Goal: Participate in discussion: Engage in conversation with other users on a specific topic

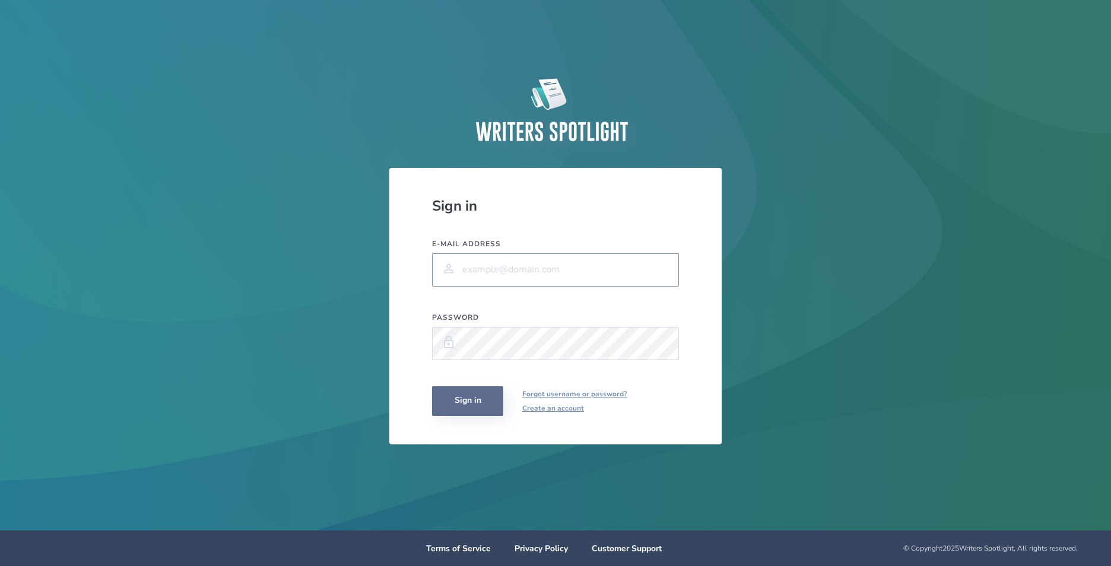
type input "[EMAIL_ADDRESS][DOMAIN_NAME]"
click at [480, 399] on button "Sign in" at bounding box center [467, 401] width 71 height 30
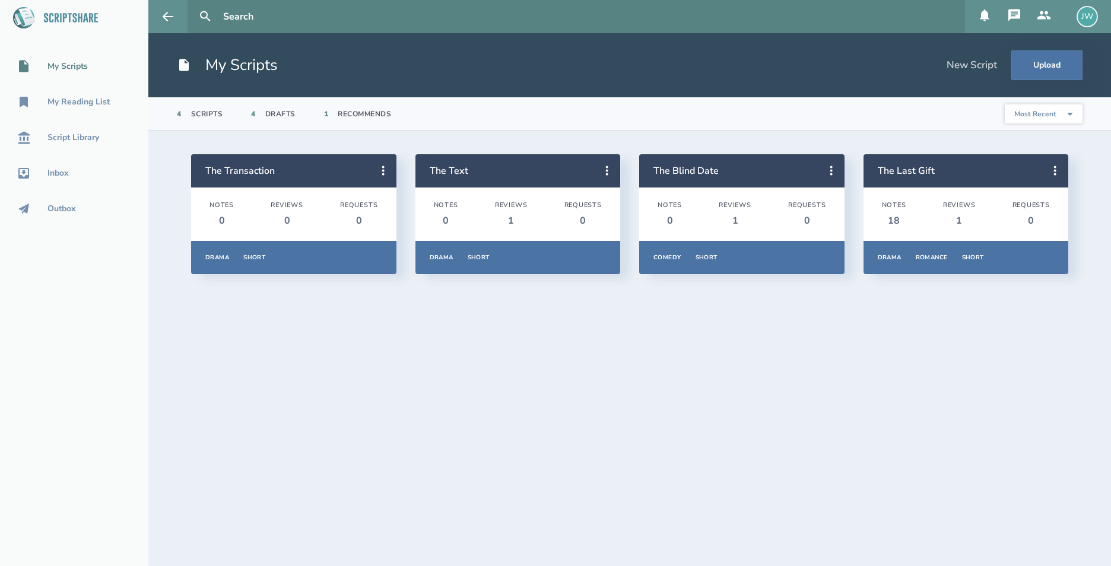
click at [1040, 11] on icon at bounding box center [1044, 15] width 14 height 14
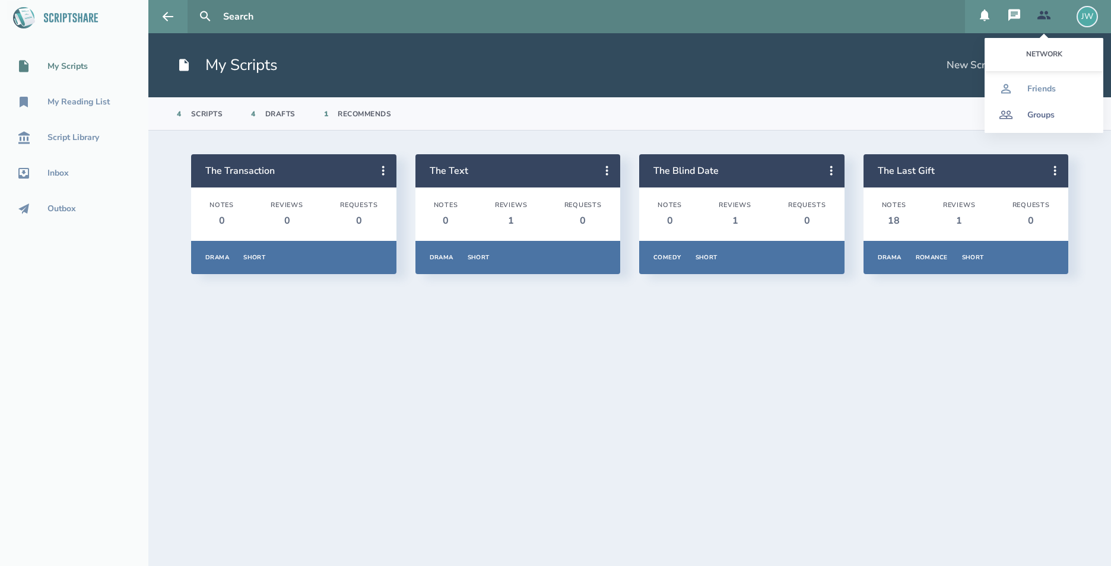
click at [1048, 111] on div "Groups" at bounding box center [1040, 114] width 27 height 9
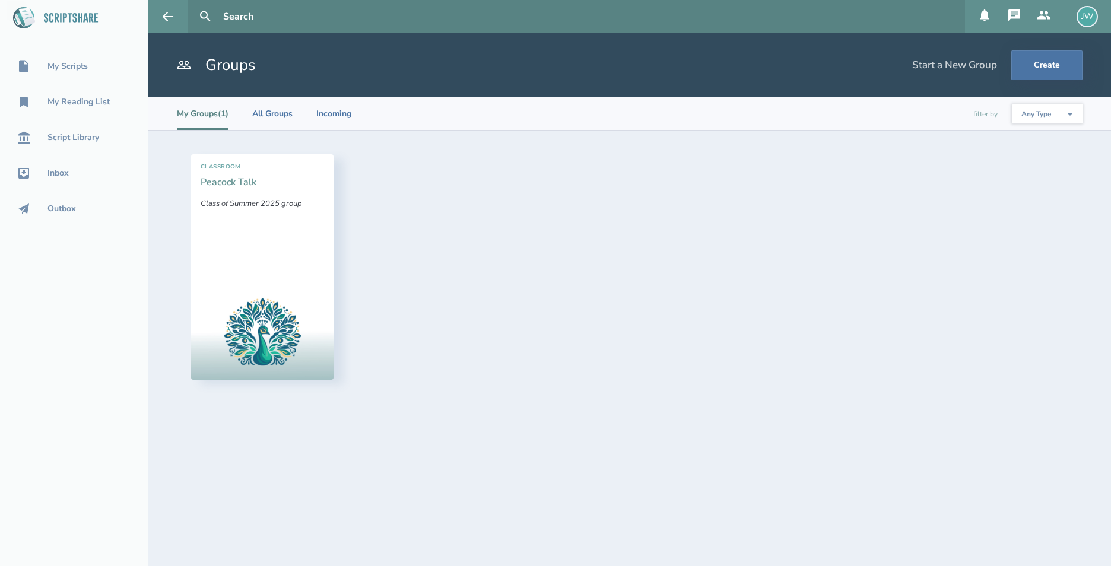
click at [248, 183] on link "Peacock Talk" at bounding box center [229, 182] width 56 height 13
select select "1"
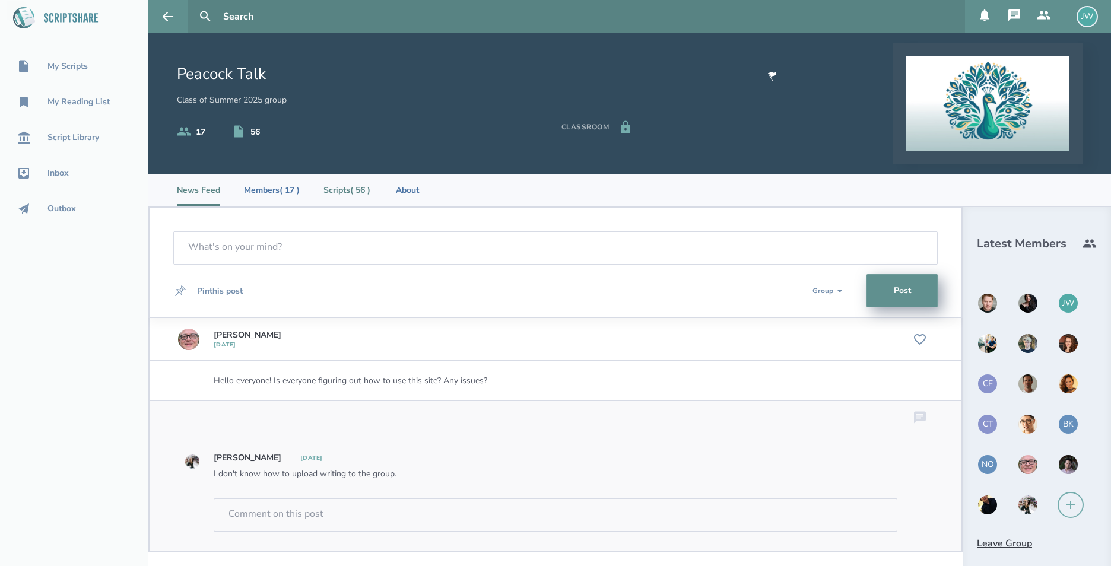
click at [340, 193] on li "Scripts ( 56 )" at bounding box center [346, 190] width 47 height 33
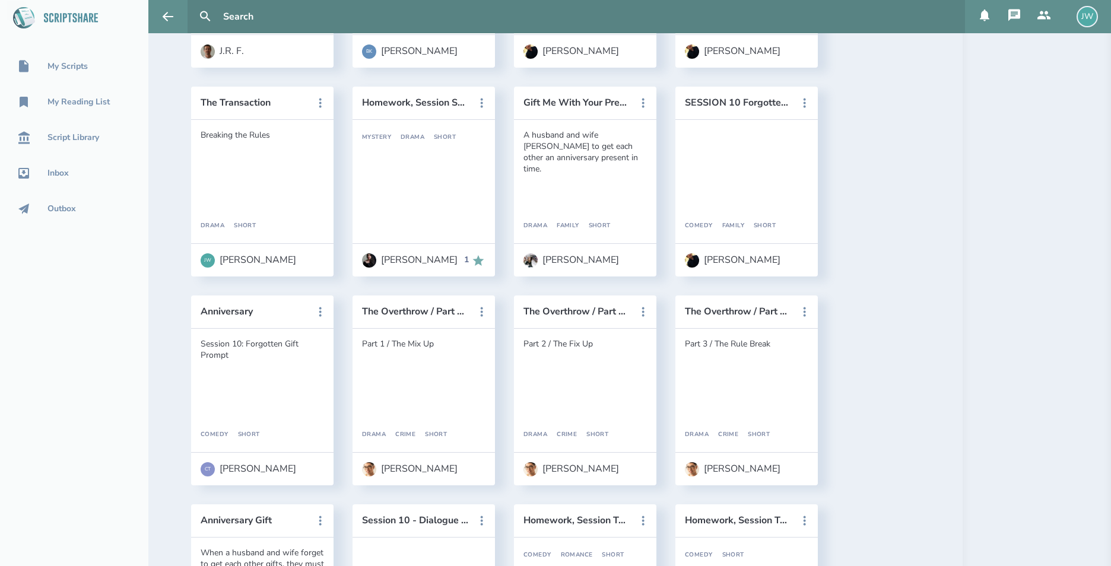
scroll to position [2048, 0]
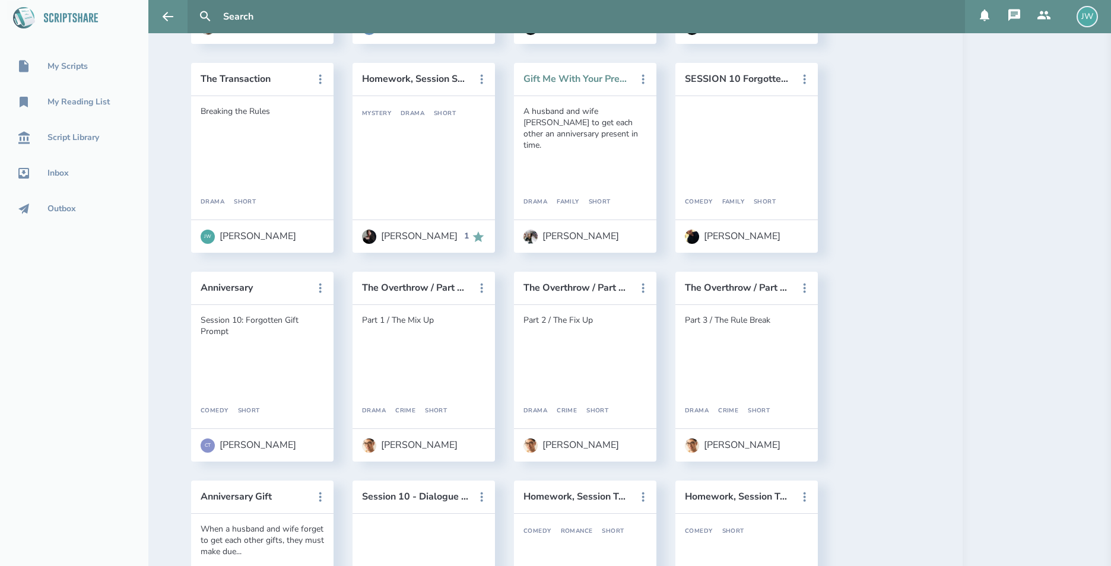
click at [559, 75] on button "Gift Me With Your Presence" at bounding box center [576, 79] width 107 height 11
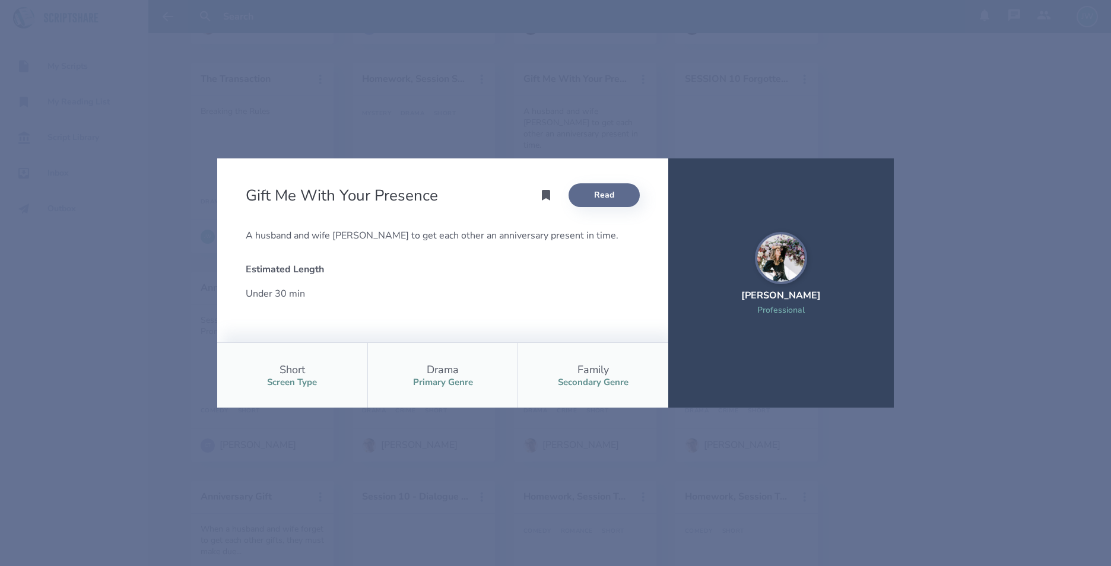
click at [610, 198] on link "Read" at bounding box center [604, 195] width 71 height 24
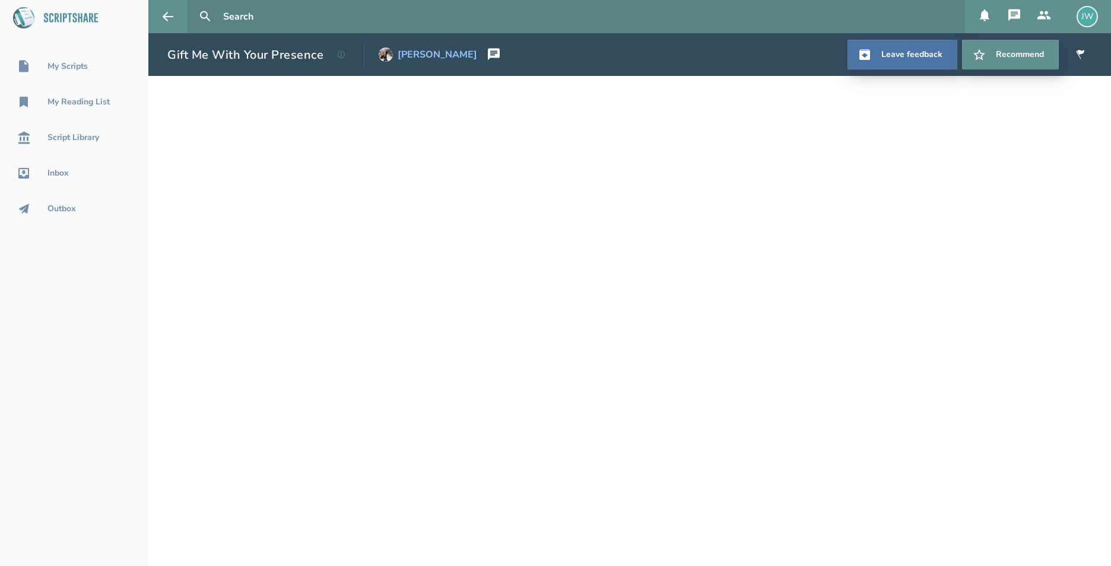
click at [385, 57] on img at bounding box center [386, 54] width 14 height 14
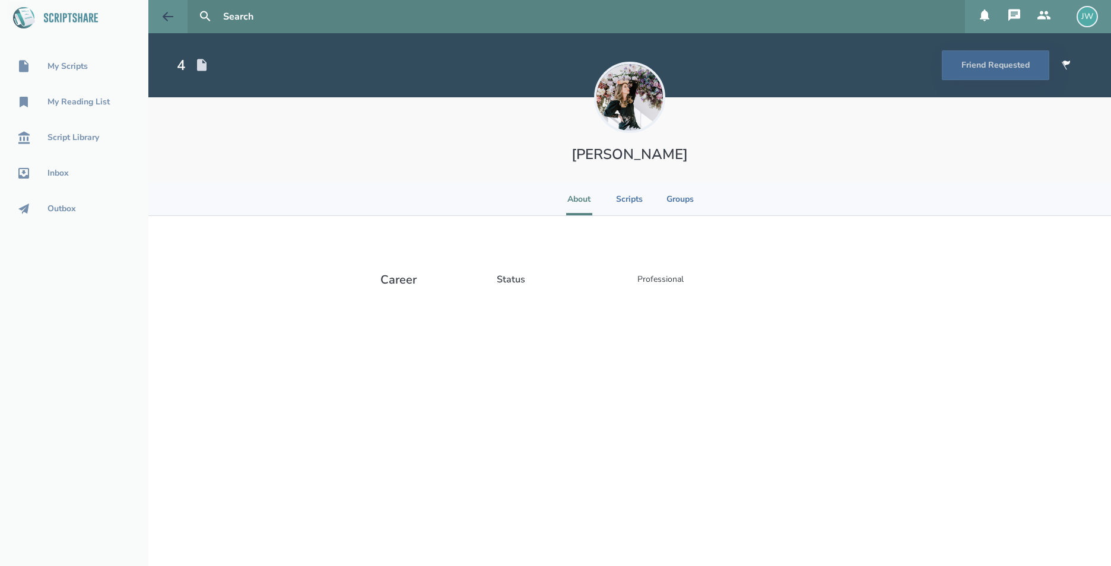
click at [162, 23] on icon at bounding box center [168, 16] width 14 height 14
